Goal: Find specific page/section: Find specific page/section

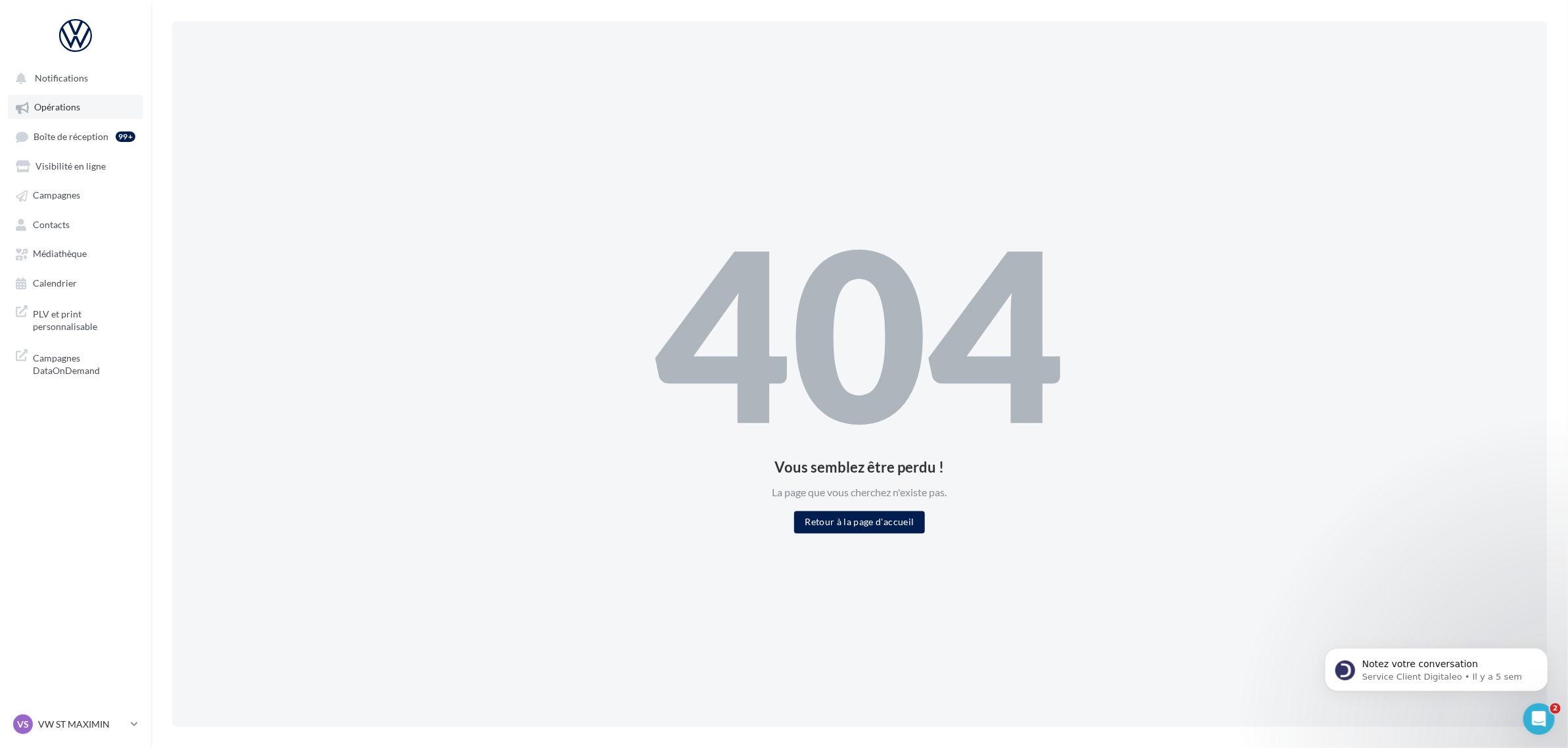
click at [61, 103] on span "Opérations" at bounding box center [57, 108] width 46 height 11
click at [69, 254] on span "Médiathèque" at bounding box center [59, 254] width 54 height 11
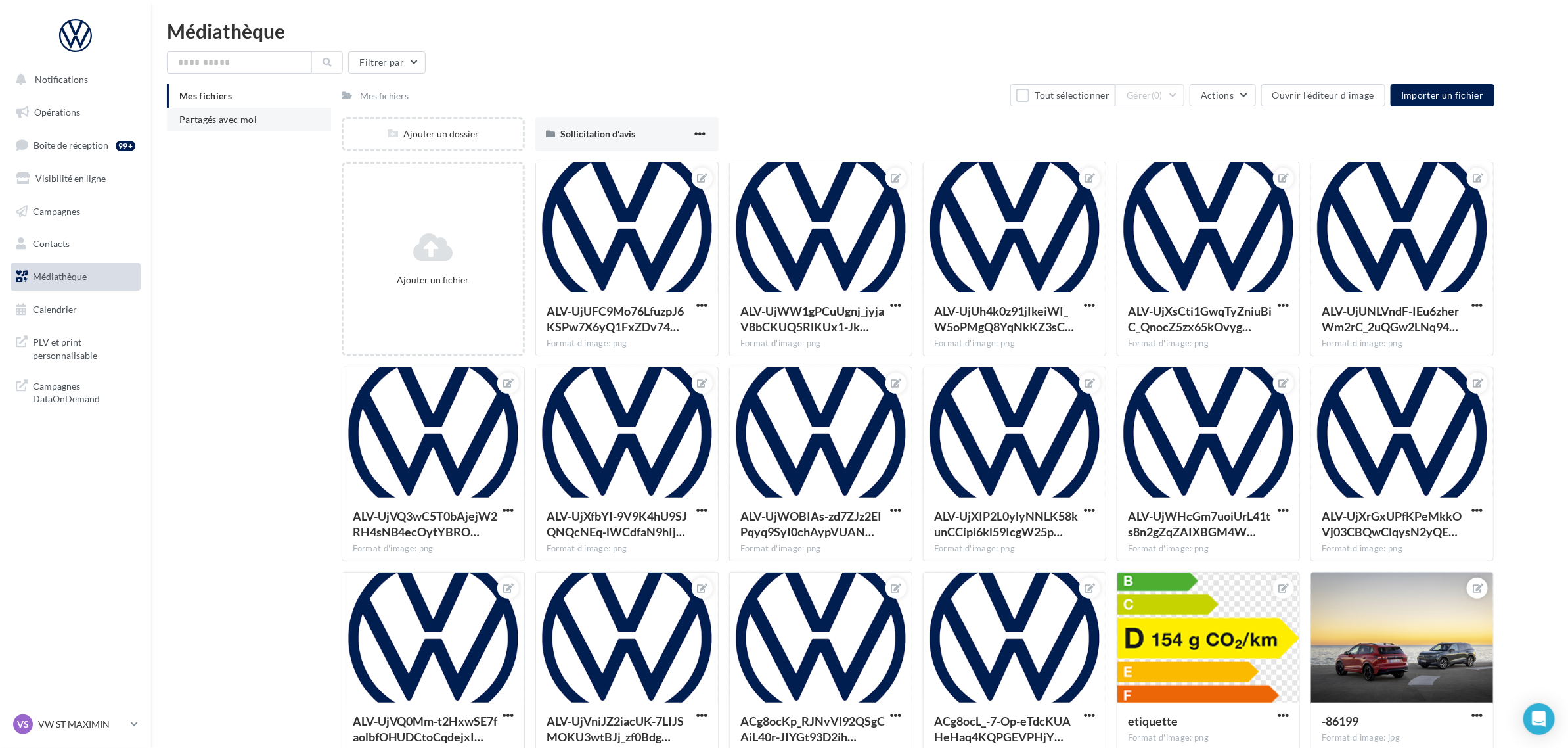
click at [231, 125] on li "Partagés avec moi" at bounding box center [248, 119] width 164 height 23
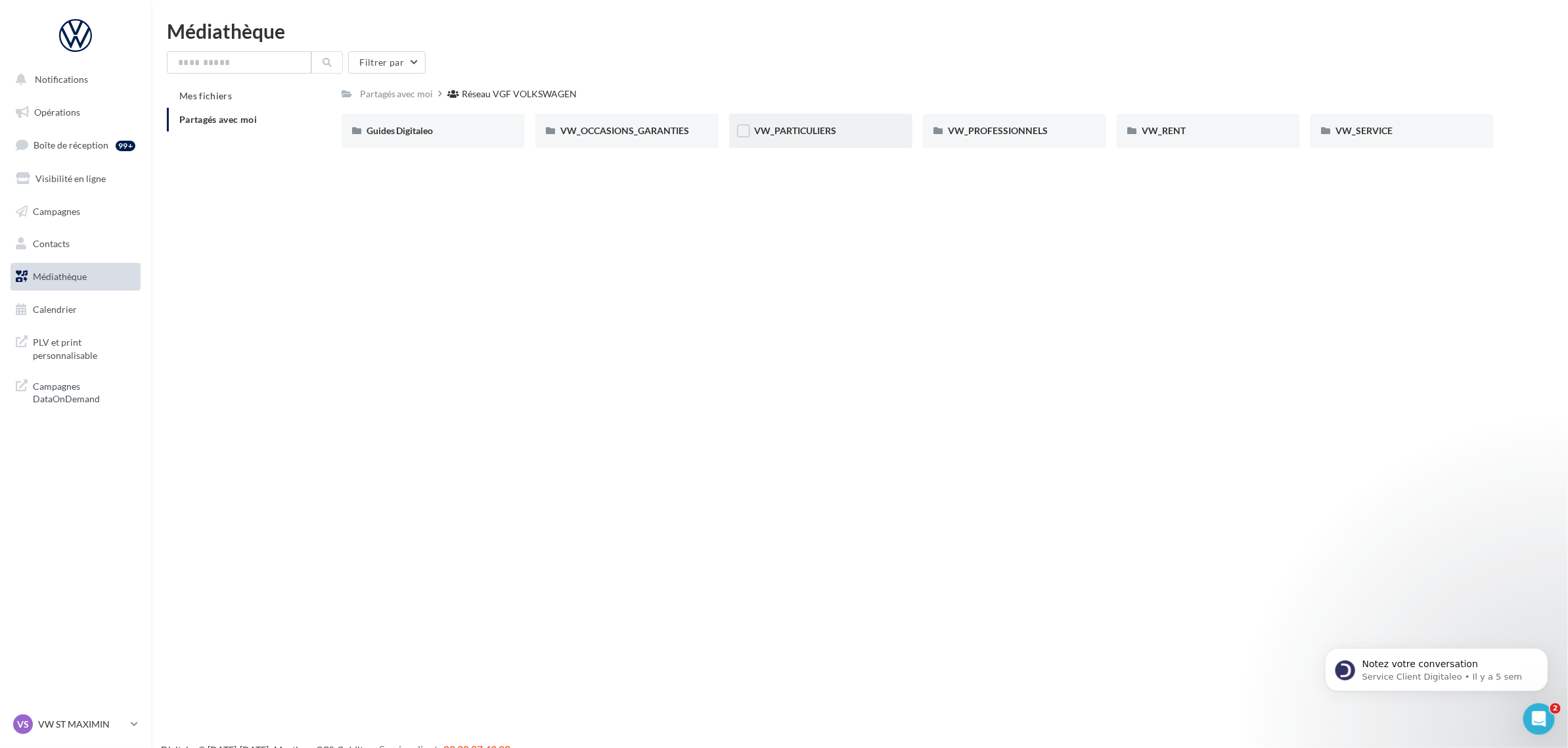
click at [866, 128] on div "VW_PARTICULIERS" at bounding box center [820, 130] width 133 height 13
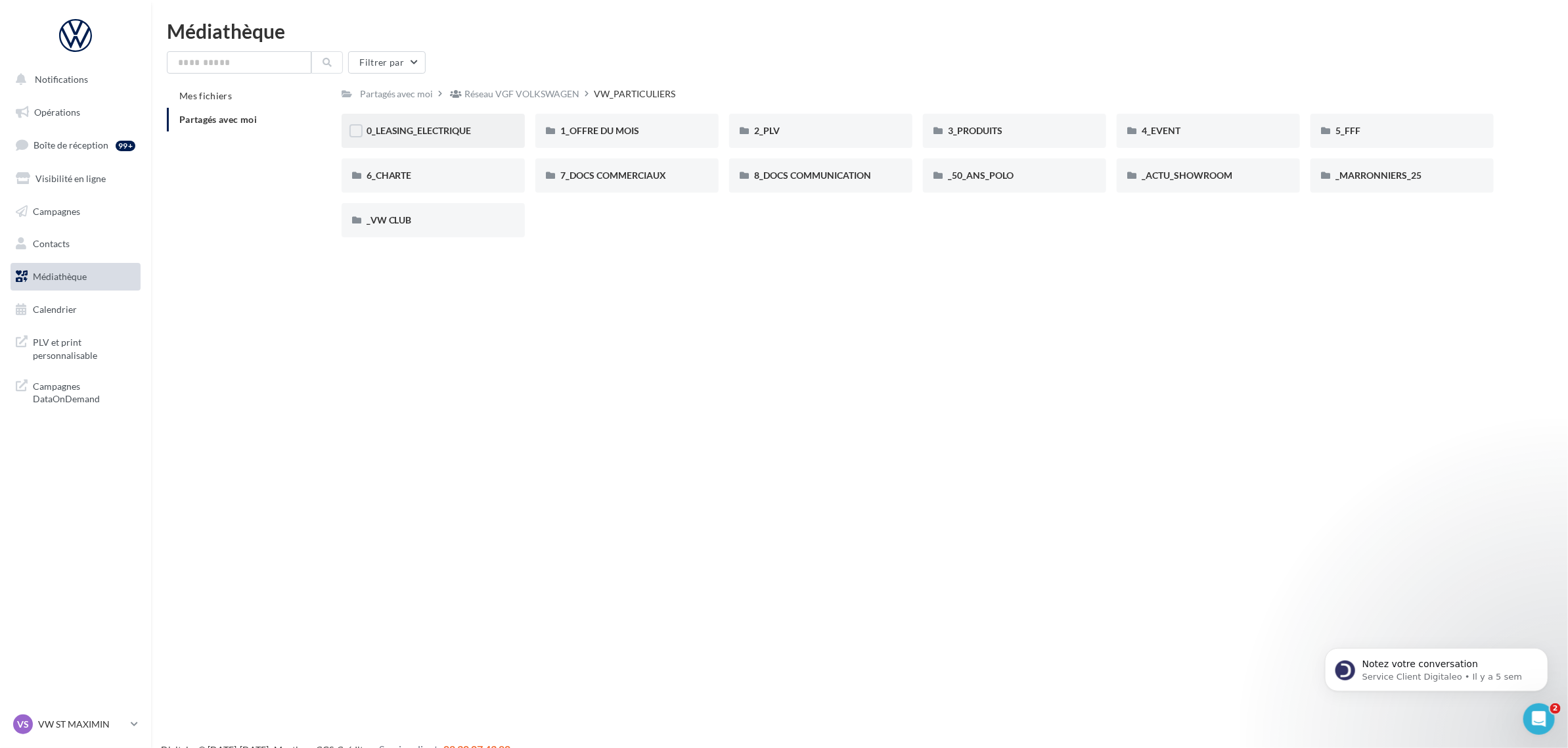
click at [496, 132] on div "0_LEASING_ELECTRIQUE" at bounding box center [433, 130] width 133 height 13
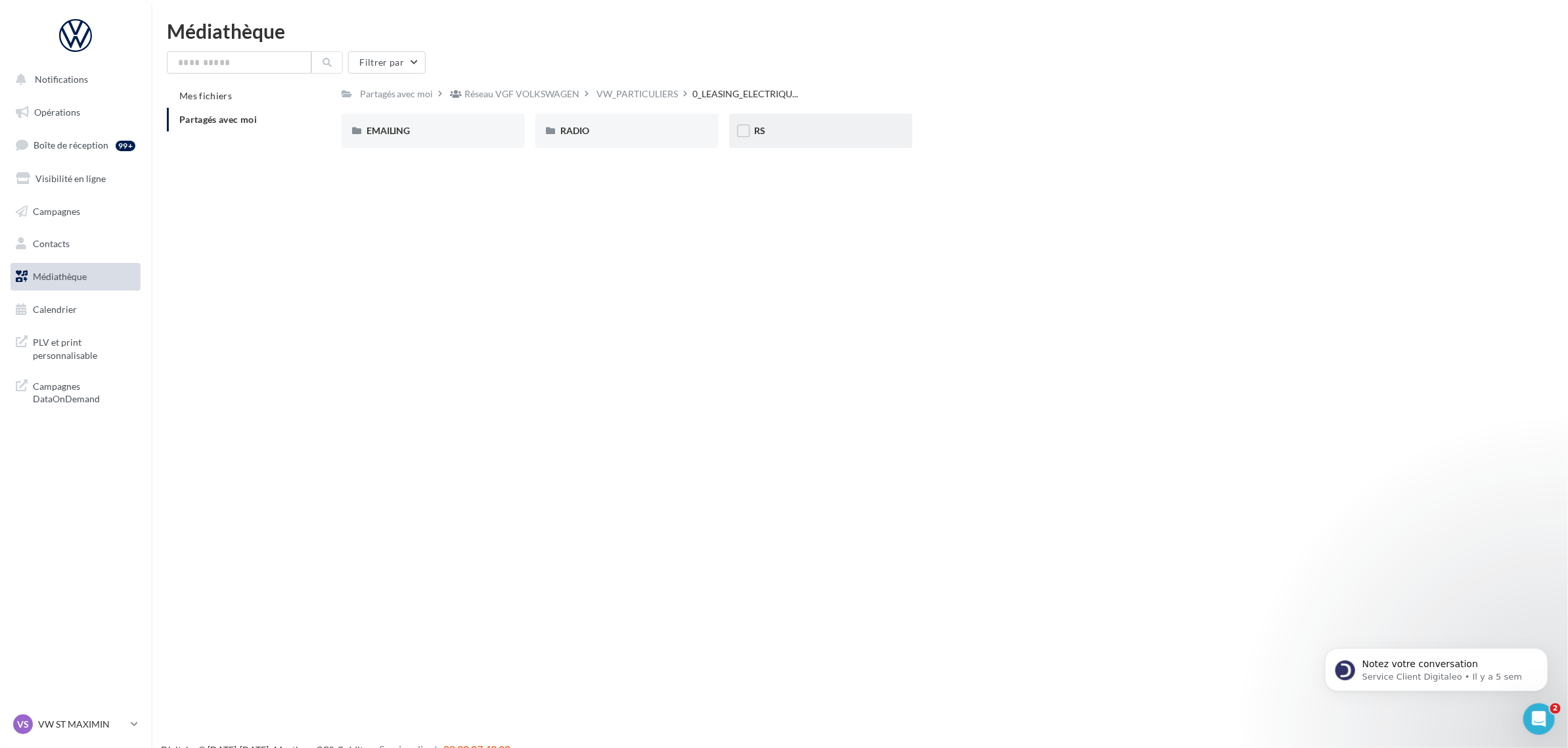
click at [823, 138] on div "RS" at bounding box center [820, 131] width 183 height 34
